Goal: Contribute content

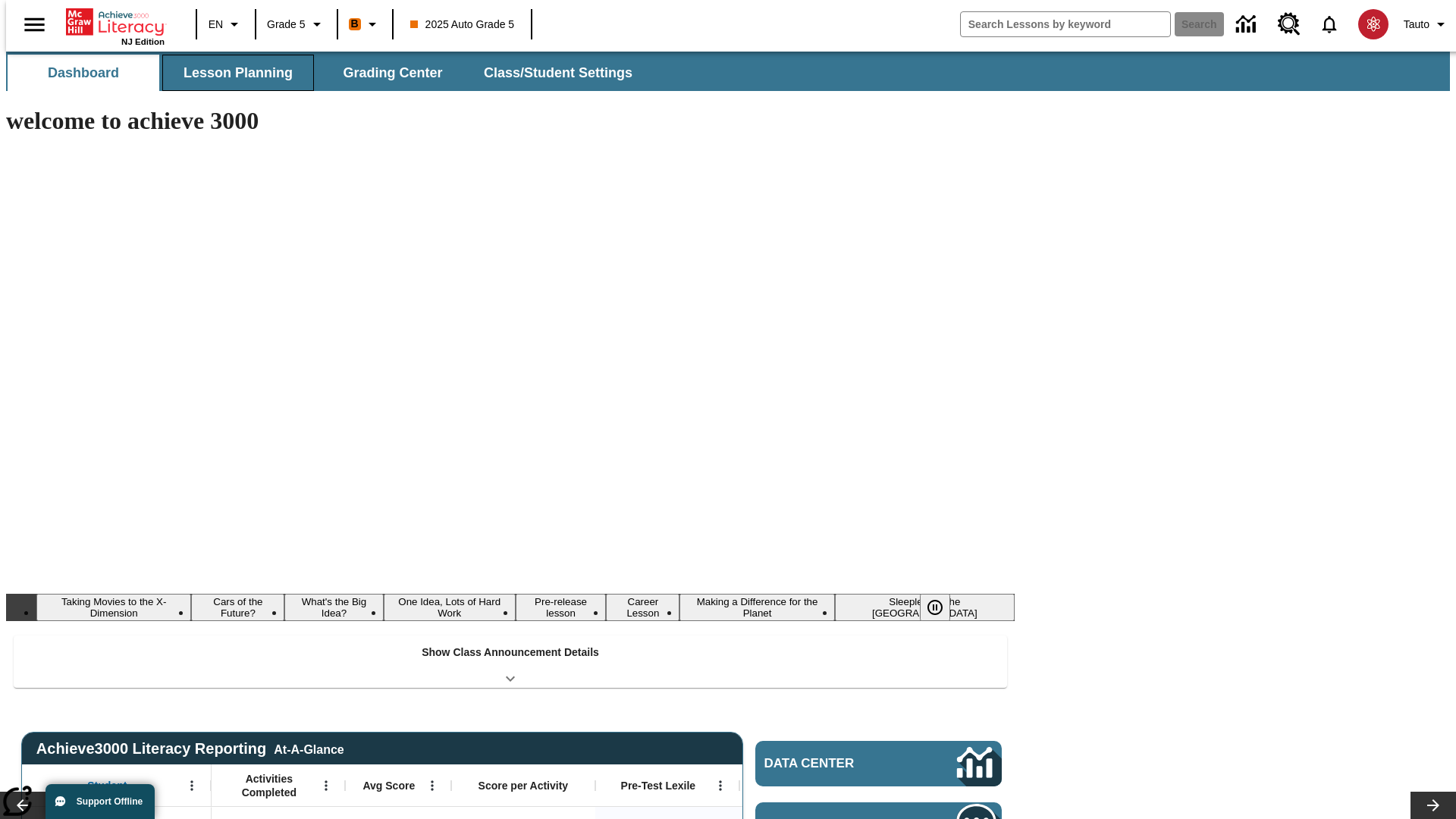
click at [232, 73] on button "Lesson Planning" at bounding box center [238, 73] width 152 height 37
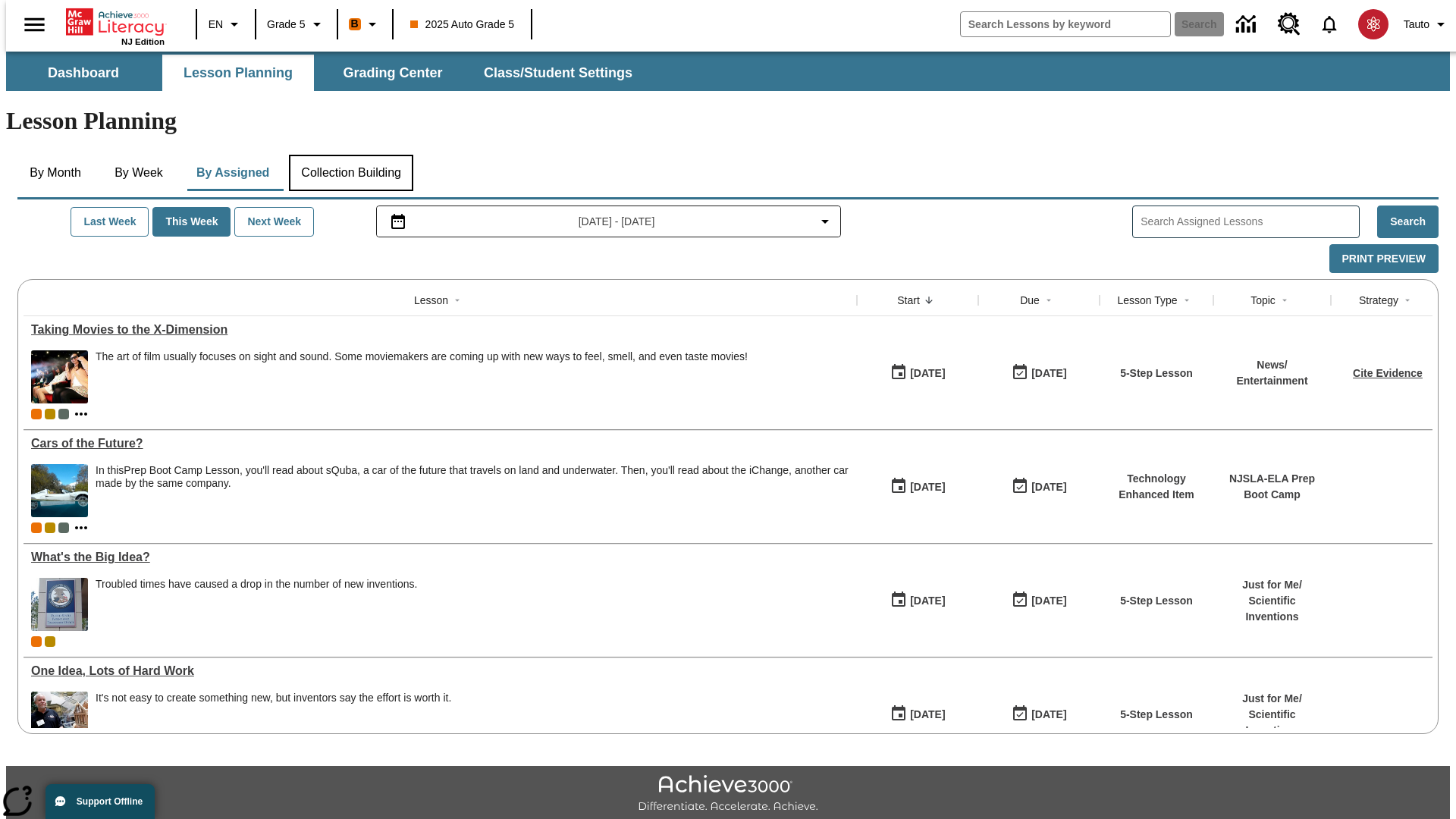
click at [350, 155] on button "Collection Building" at bounding box center [351, 173] width 124 height 37
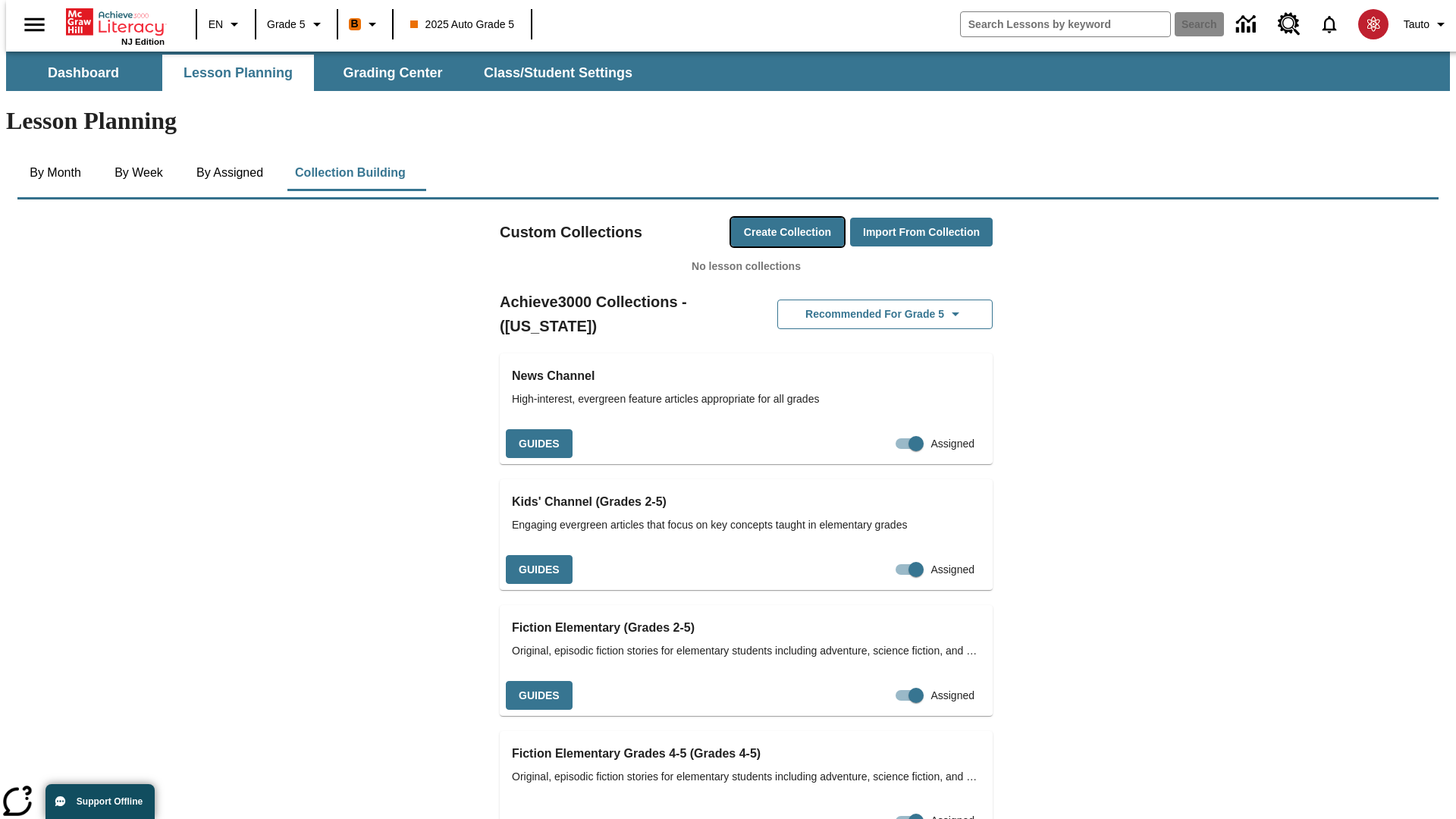
click at [758, 218] on button "Create Collection" at bounding box center [787, 232] width 113 height 30
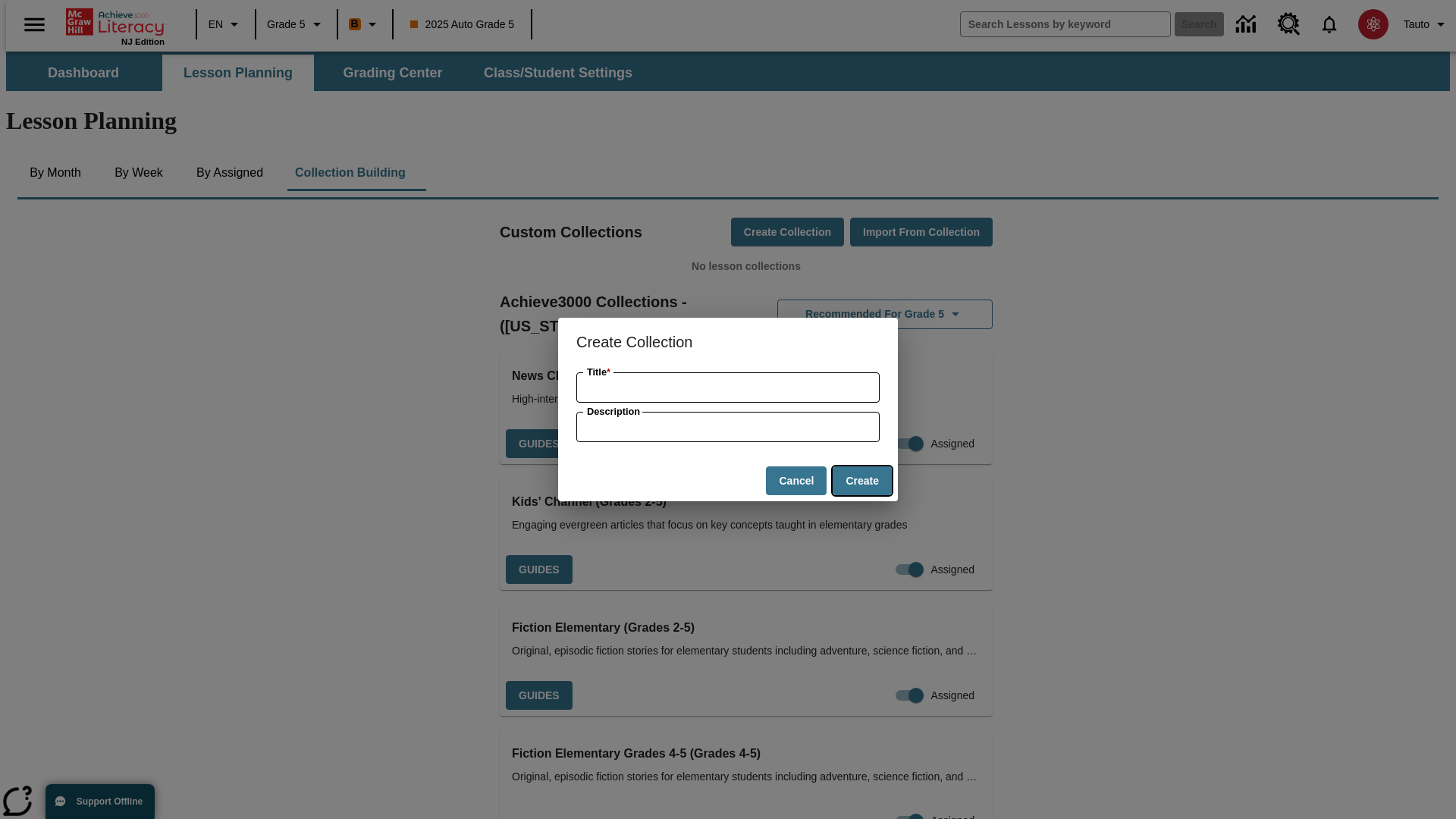
click at [862, 481] on button "Create" at bounding box center [862, 481] width 59 height 30
type input "Ergonomic Bronze Gloves"
type input "some collection description"
click at [862, 481] on button "Create" at bounding box center [862, 481] width 59 height 30
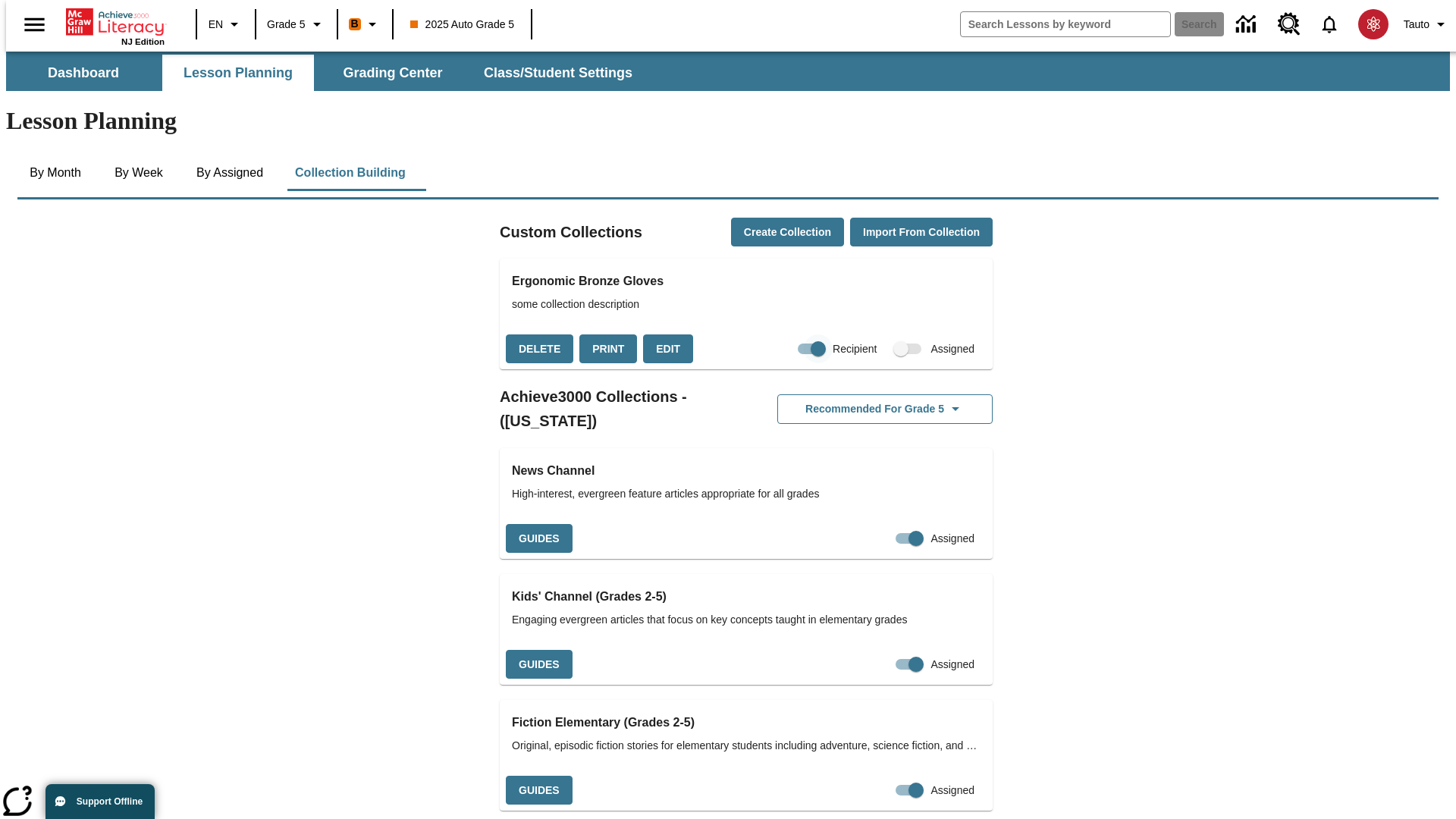
click at [787, 334] on input "Recipient" at bounding box center [818, 349] width 86 height 29
checkbox input "false"
